Goal: Obtain resource: Download file/media

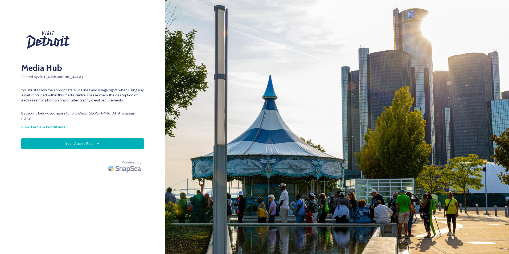
click at [91, 138] on button "Yes - Access Files" at bounding box center [82, 143] width 122 height 11
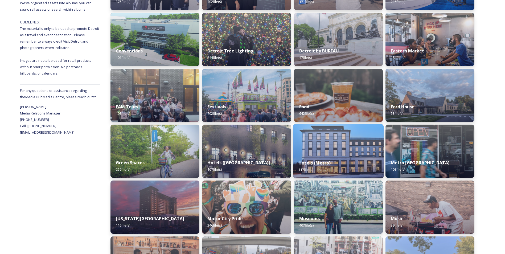
scroll to position [133, 0]
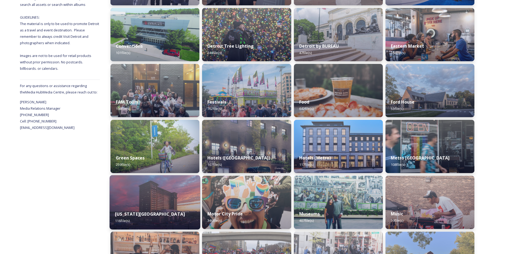
click at [165, 206] on div "[US_STATE][GEOGRAPHIC_DATA] 116 file(s)" at bounding box center [155, 217] width 91 height 24
